Goal: Find specific page/section: Find specific page/section

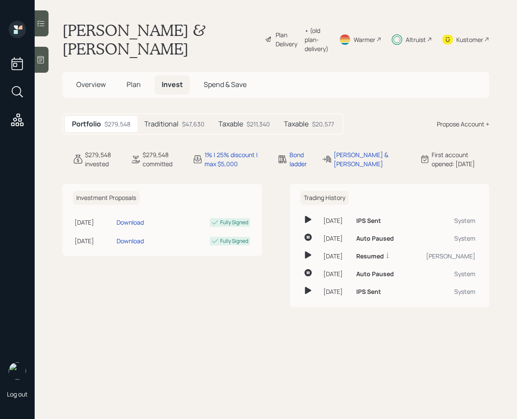
click at [244, 84] on span "Spend & Save" at bounding box center [225, 85] width 43 height 10
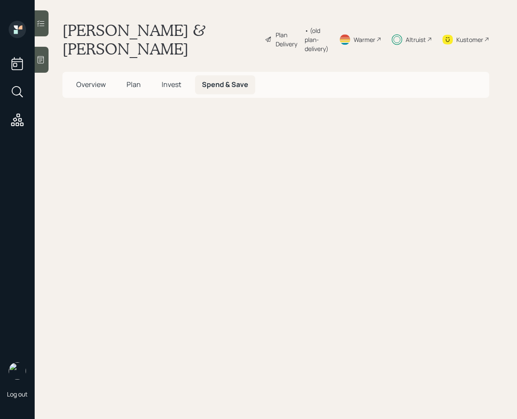
click at [174, 89] on span "Invest" at bounding box center [171, 85] width 19 height 10
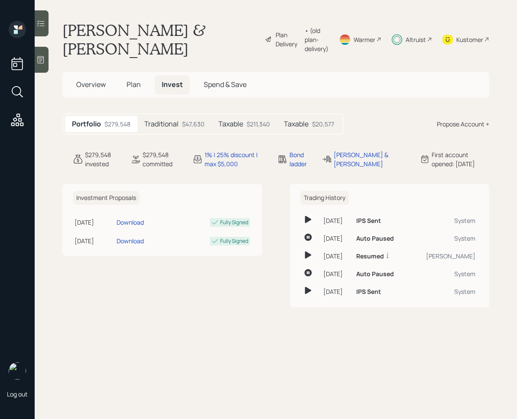
click at [165, 120] on h5 "Traditional" at bounding box center [161, 124] width 34 height 8
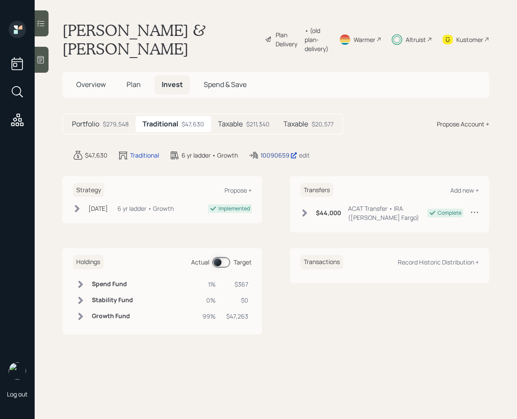
click at [283, 153] on div "10090659" at bounding box center [278, 155] width 37 height 9
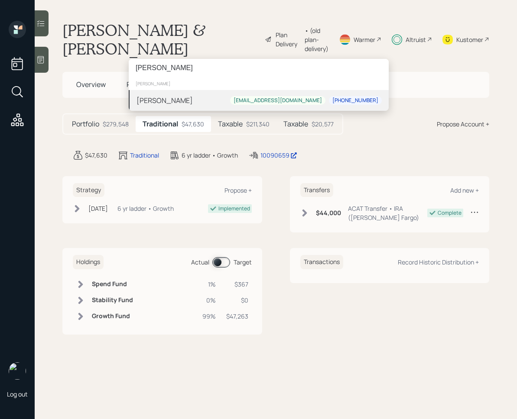
type input "Mary Ann Hannon"
click at [181, 92] on div "Mary ann Hannon hannonmaryann18@gmail.com 774-487-0694" at bounding box center [259, 100] width 260 height 21
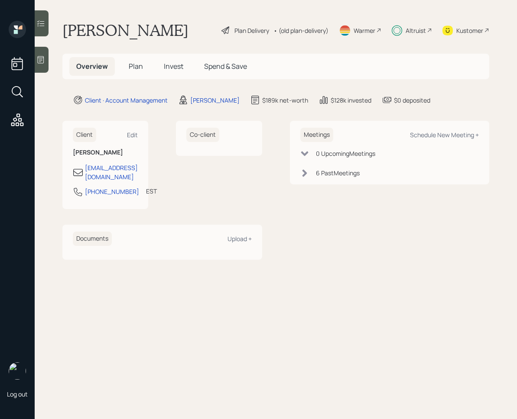
click at [167, 64] on span "Invest" at bounding box center [173, 66] width 19 height 10
